Goal: Task Accomplishment & Management: Use online tool/utility

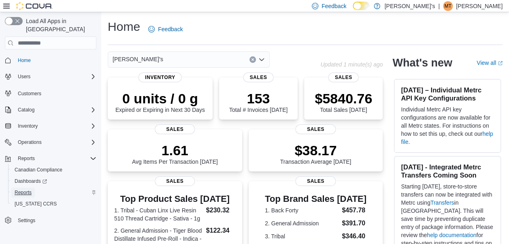
click at [26, 189] on span "Reports" at bounding box center [23, 192] width 17 height 6
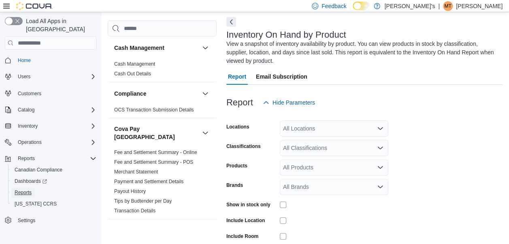
scroll to position [36, 0]
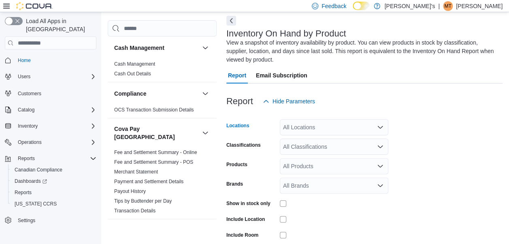
click at [382, 128] on icon "Open list of options" at bounding box center [380, 127] width 6 height 6
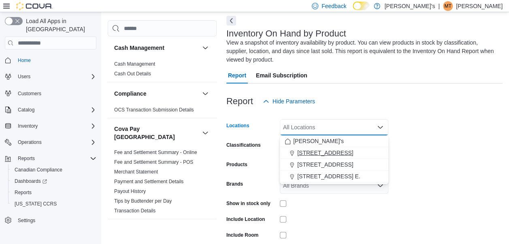
click at [352, 150] on span "1059 Main Street Unit 1" at bounding box center [325, 153] width 56 height 8
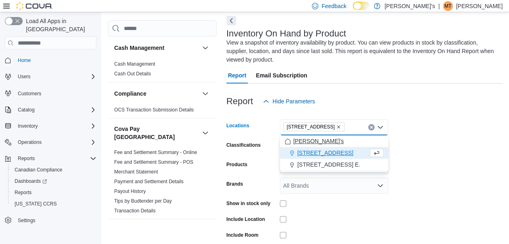
click at [333, 153] on span "14 Bridge Street" at bounding box center [325, 153] width 56 height 8
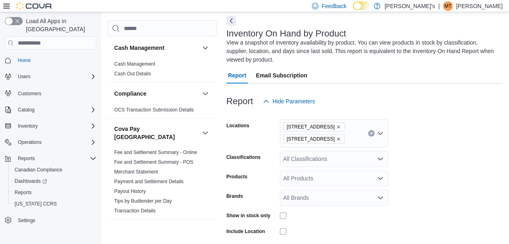
click at [425, 167] on form "Locations 1059 Main Street Unit 1 14 Bridge Street Classifications All Classifi…" at bounding box center [364, 200] width 276 height 182
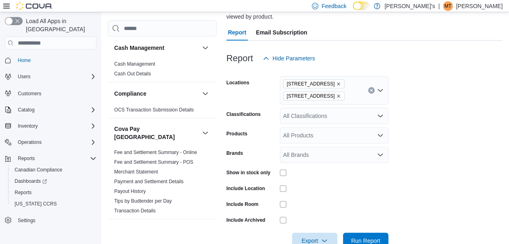
scroll to position [100, 0]
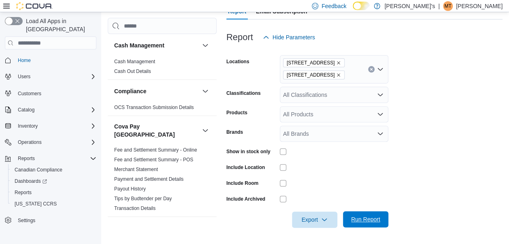
click at [360, 216] on span "Run Report" at bounding box center [365, 219] width 29 height 8
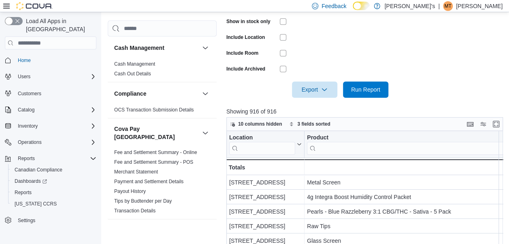
scroll to position [280, 0]
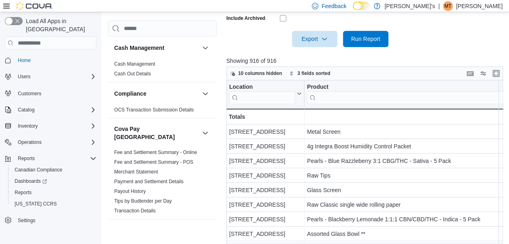
click at [499, 72] on button "Enter fullscreen" at bounding box center [496, 73] width 10 height 10
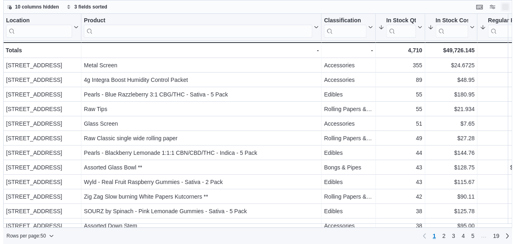
scroll to position [0, 0]
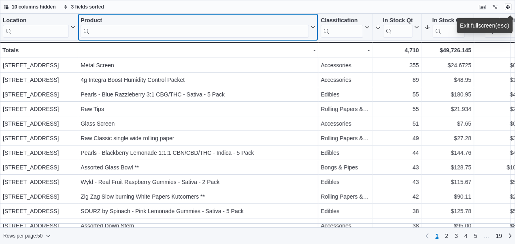
click at [258, 28] on input "search" at bounding box center [195, 31] width 228 height 13
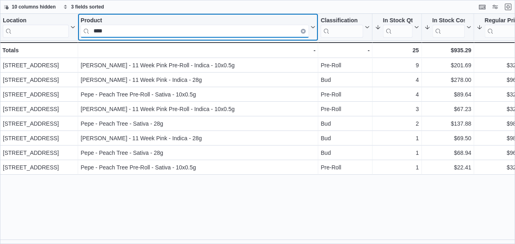
type input "****"
